Goal: Task Accomplishment & Management: Manage account settings

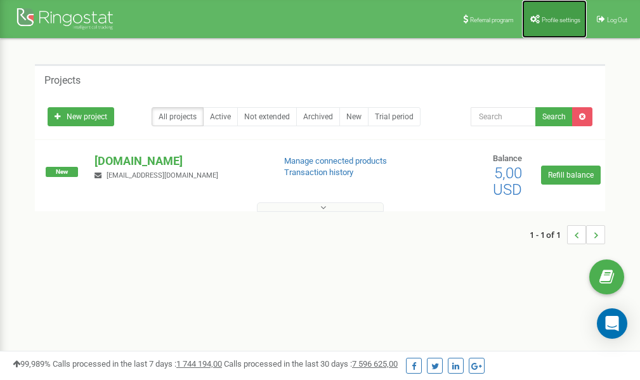
click at [546, 22] on span "Profile settings" at bounding box center [561, 19] width 39 height 7
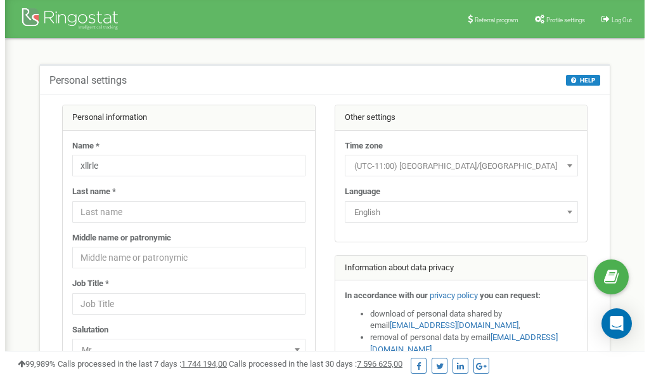
scroll to position [63, 0]
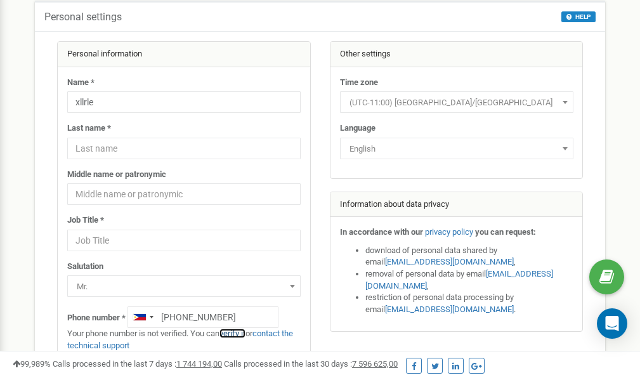
click at [233, 332] on link "verify it" at bounding box center [232, 334] width 26 height 10
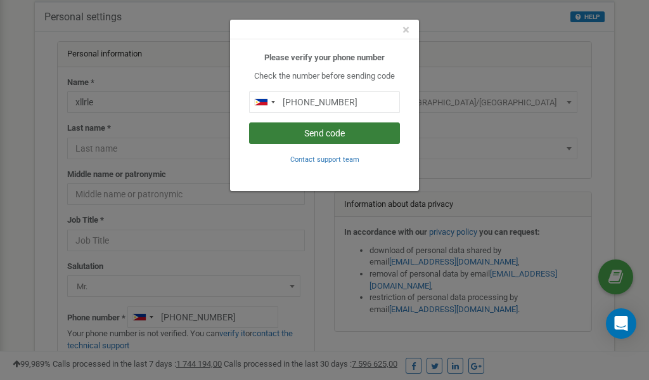
click at [320, 133] on button "Send code" at bounding box center [324, 133] width 151 height 22
